Goal: Transaction & Acquisition: Download file/media

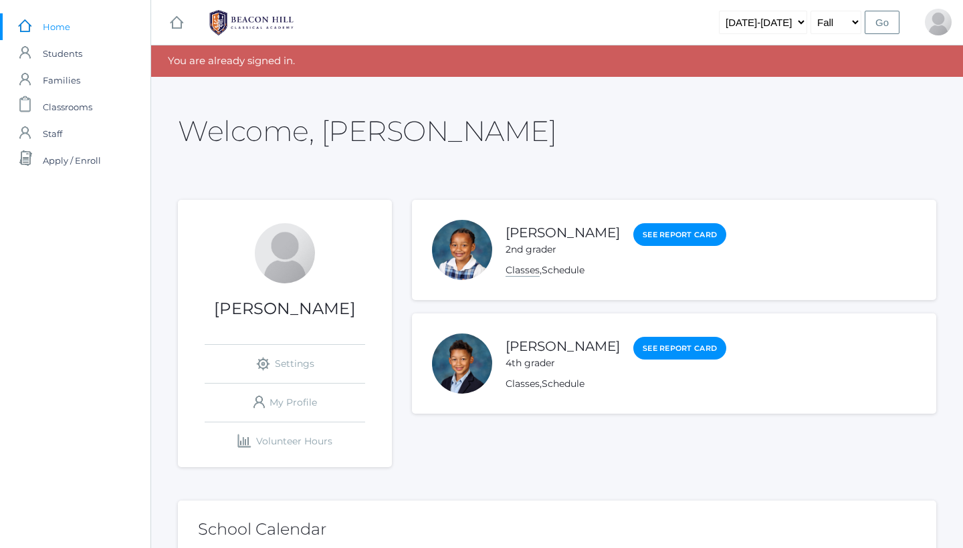
click at [520, 272] on link "Classes" at bounding box center [522, 270] width 34 height 13
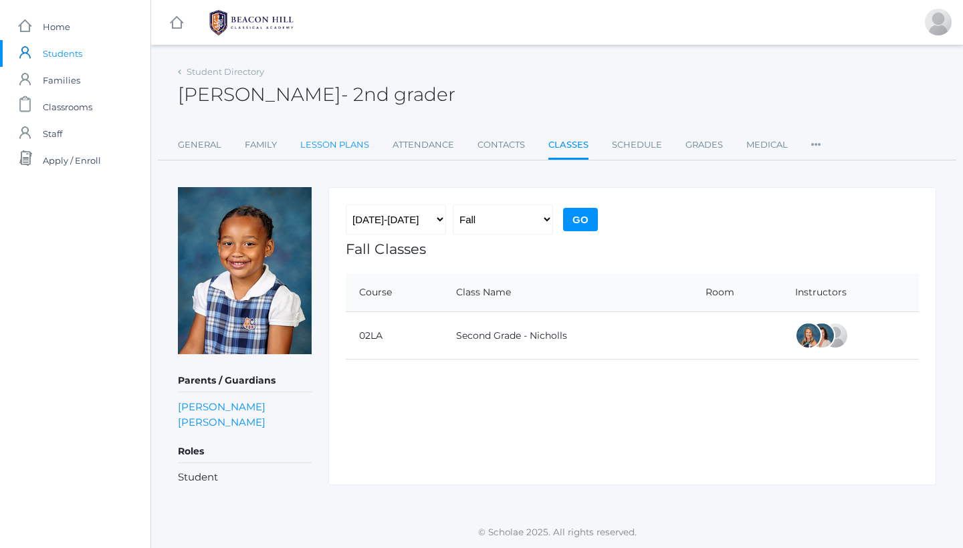
click at [336, 146] on link "Lesson Plans" at bounding box center [334, 145] width 69 height 27
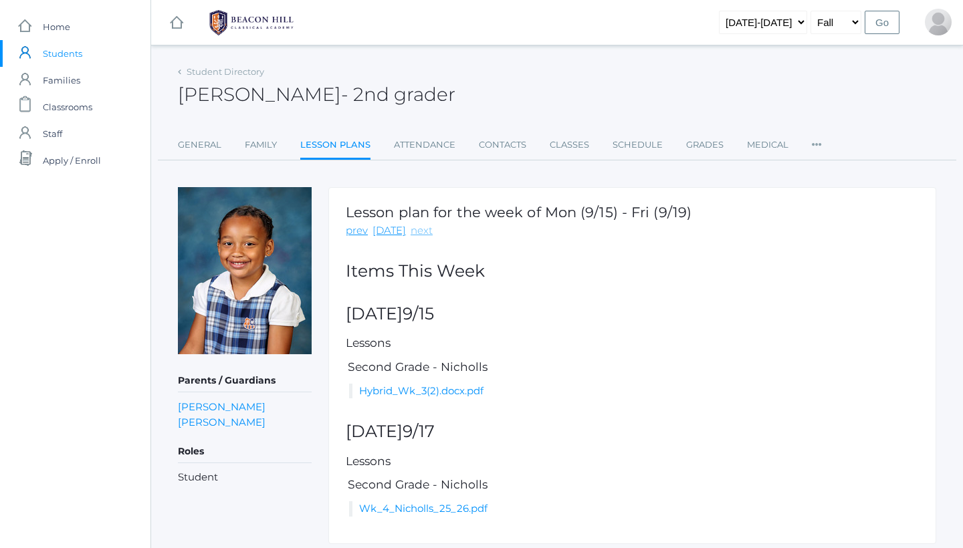
click at [418, 227] on link "next" at bounding box center [421, 230] width 22 height 15
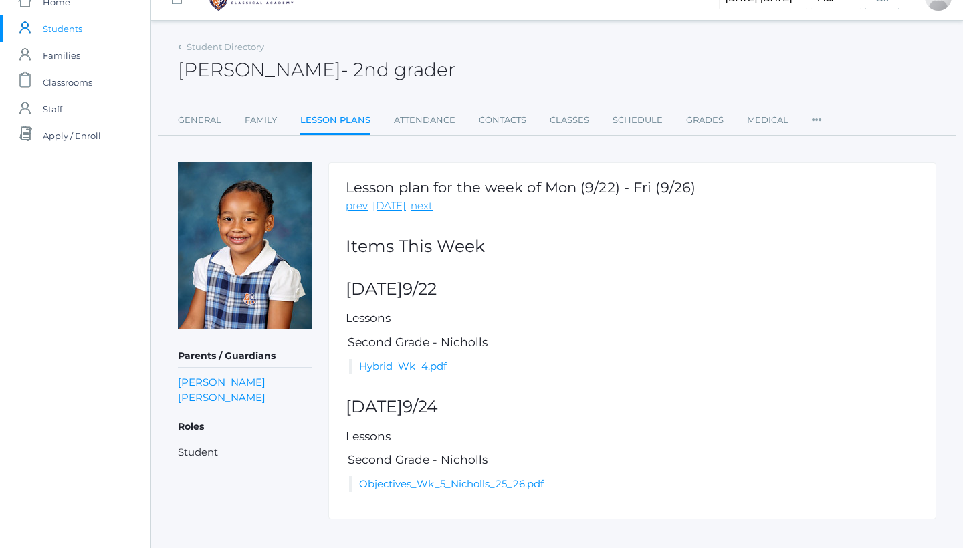
scroll to position [33, 0]
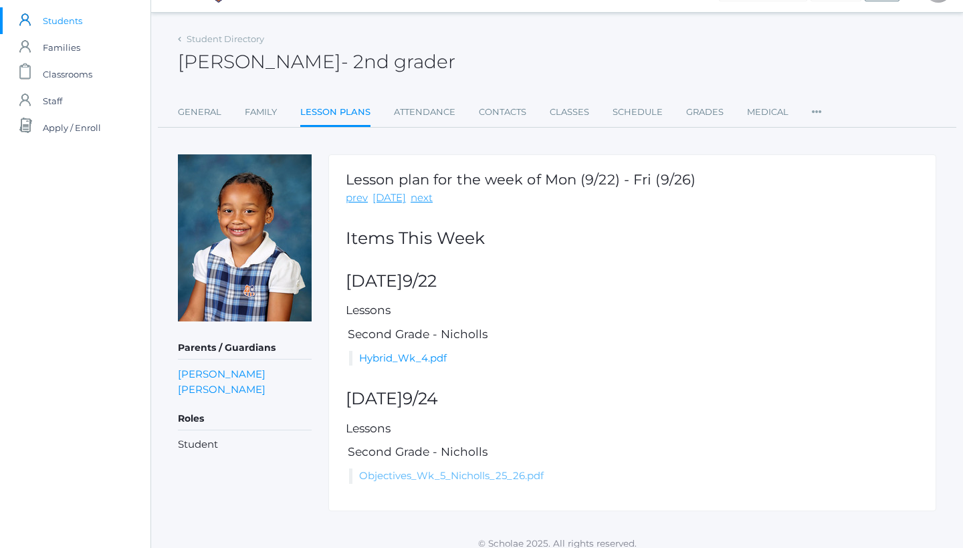
click at [414, 473] on link "Objectives_Wk_5_Nicholls_25_26.pdf" at bounding box center [451, 475] width 184 height 13
click at [406, 357] on link "Hybrid_Wk_4.pdf" at bounding box center [403, 358] width 88 height 13
click at [405, 473] on link "Objectives_Wk_5_Nicholls_25_26.pdf" at bounding box center [451, 475] width 184 height 13
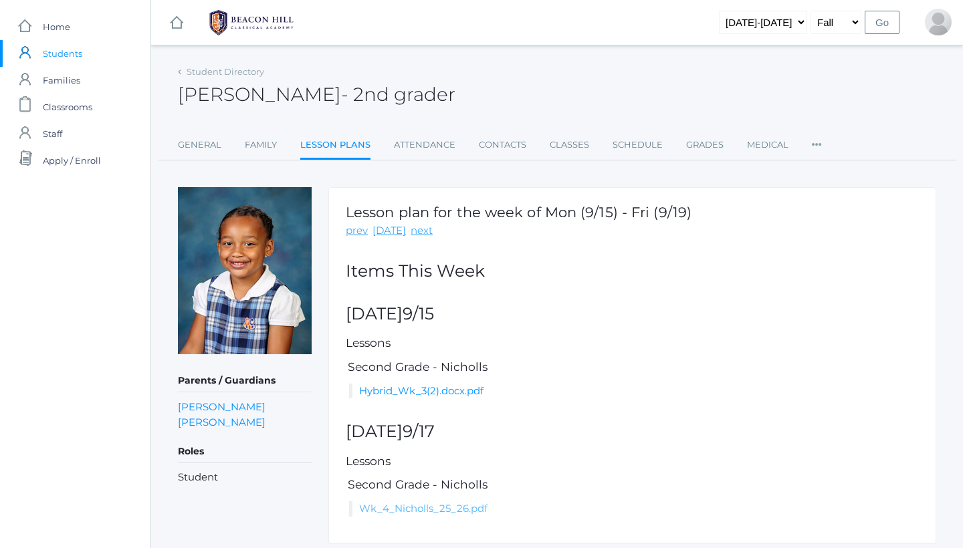
click at [404, 502] on link "Wk_4_Nicholls_25_26.pdf" at bounding box center [423, 508] width 128 height 13
click at [406, 504] on link "Wk_4_Nicholls_25_26.pdf" at bounding box center [423, 508] width 128 height 13
